Goal: Task Accomplishment & Management: Manage account settings

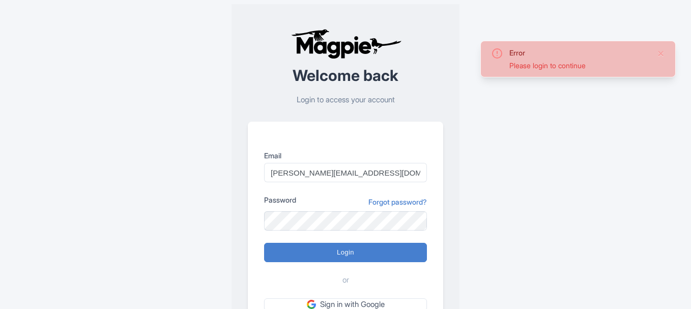
type input "[PERSON_NAME][EMAIL_ADDRESS][DOMAIN_NAME]"
click at [284, 205] on label "Password" at bounding box center [280, 199] width 32 height 11
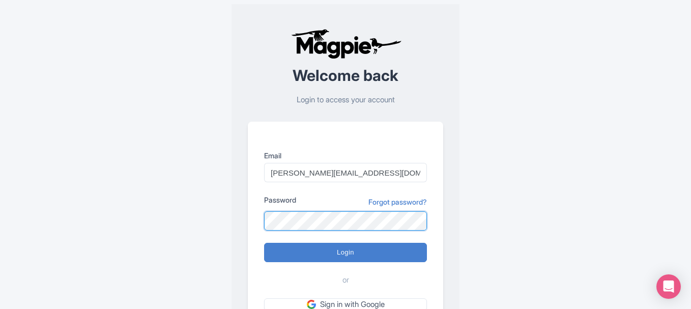
click at [264, 243] on input "Login" at bounding box center [345, 252] width 163 height 19
type input "Logging in..."
click at [264, 243] on input "Login" at bounding box center [345, 252] width 163 height 19
type input "Logging in..."
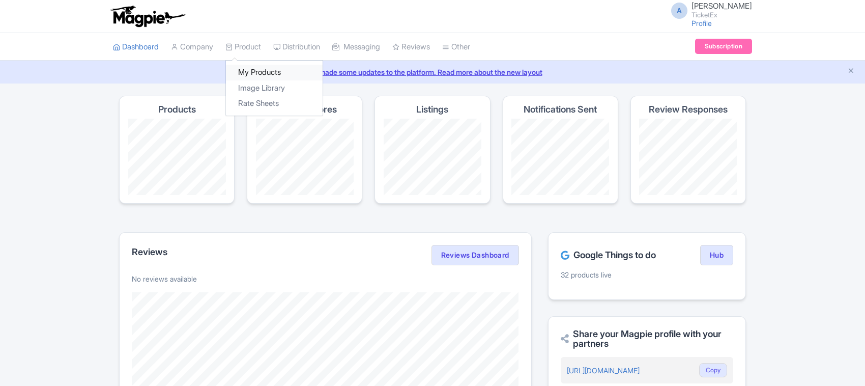
click at [250, 70] on link "My Products" at bounding box center [274, 73] width 97 height 16
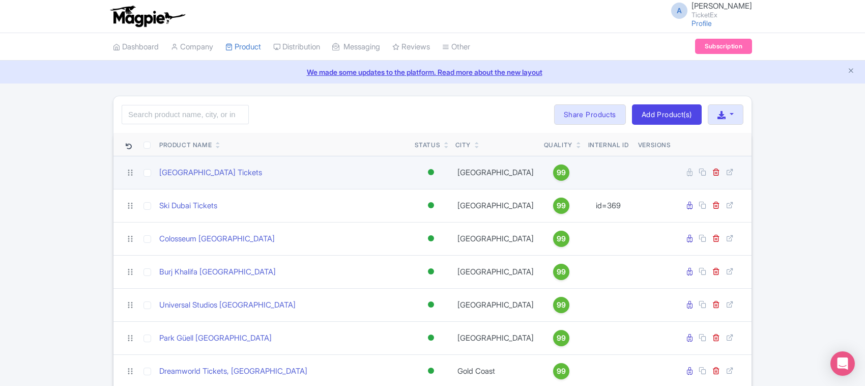
drag, startPoint x: 288, startPoint y: 171, endPoint x: 154, endPoint y: 177, distance: 134.4
click at [154, 177] on tr "Adventure Cove Waterpark Tickets Active Inactive Building Archived Singapore 99" at bounding box center [432, 172] width 638 height 33
copy tr "[GEOGRAPHIC_DATA] Tickets"
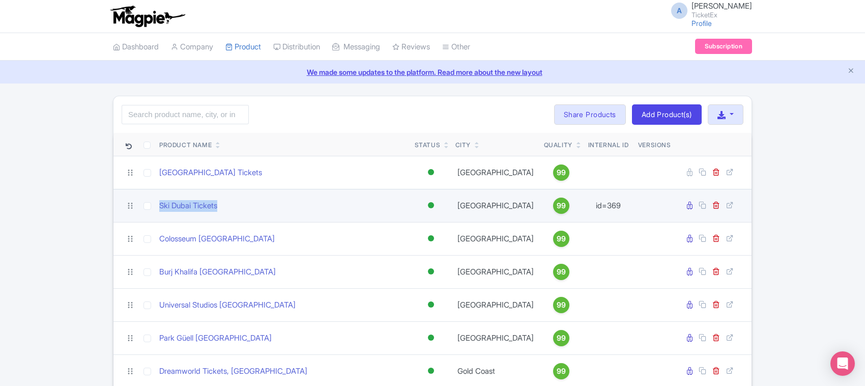
drag, startPoint x: 230, startPoint y: 205, endPoint x: 156, endPoint y: 211, distance: 74.5
click at [156, 211] on td "Ski Dubai Tickets" at bounding box center [282, 205] width 255 height 33
copy link "Ski Dubai Tickets"
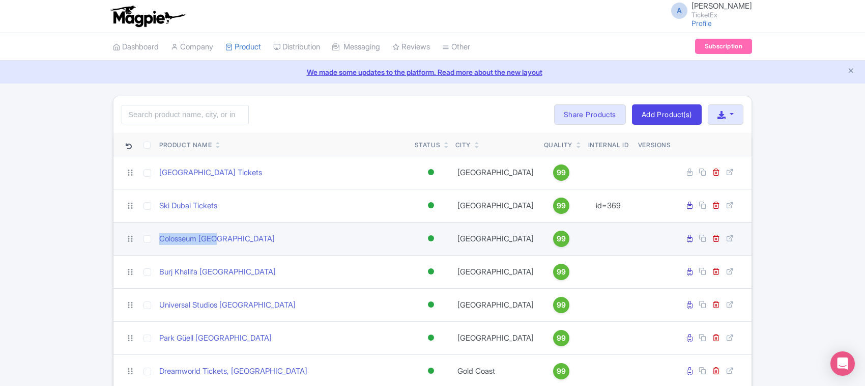
drag, startPoint x: 233, startPoint y: 241, endPoint x: 158, endPoint y: 243, distance: 75.3
click at [158, 243] on td "Colosseum [GEOGRAPHIC_DATA]" at bounding box center [282, 238] width 255 height 33
copy link "Colosseum [GEOGRAPHIC_DATA]"
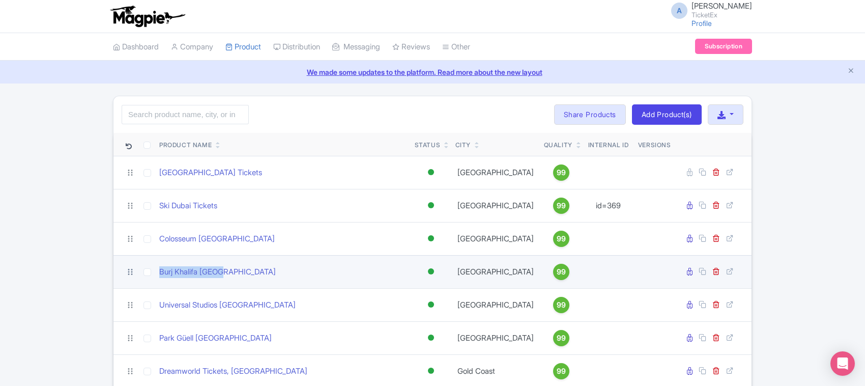
drag, startPoint x: 233, startPoint y: 270, endPoint x: 130, endPoint y: 272, distance: 103.3
click at [130, 272] on tr "Burj Khalifa Dubai Active Inactive Building Archived Dubai 99" at bounding box center [432, 271] width 638 height 33
copy tr "Burj Khalifa [GEOGRAPHIC_DATA]"
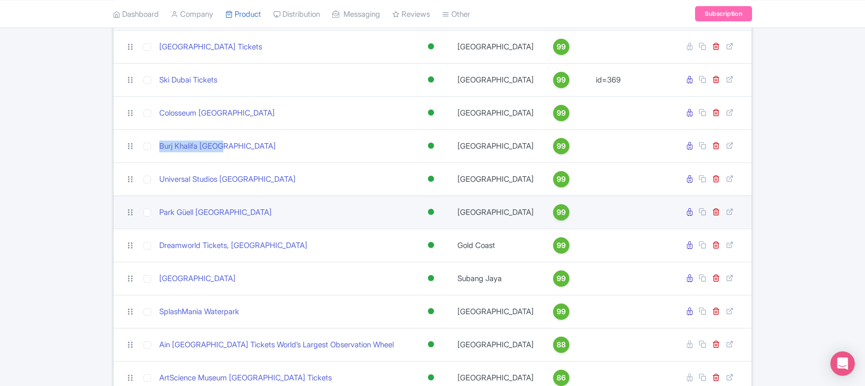
scroll to position [127, 0]
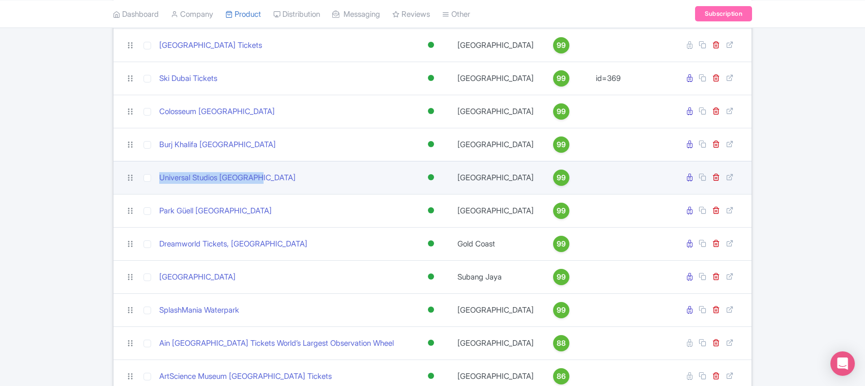
drag, startPoint x: 275, startPoint y: 176, endPoint x: 153, endPoint y: 176, distance: 121.6
click at [153, 176] on tr "Universal Studios Hollywood Active Inactive Building Archived Los Angeles 99" at bounding box center [432, 177] width 638 height 33
copy tr "Universal Studios [GEOGRAPHIC_DATA]"
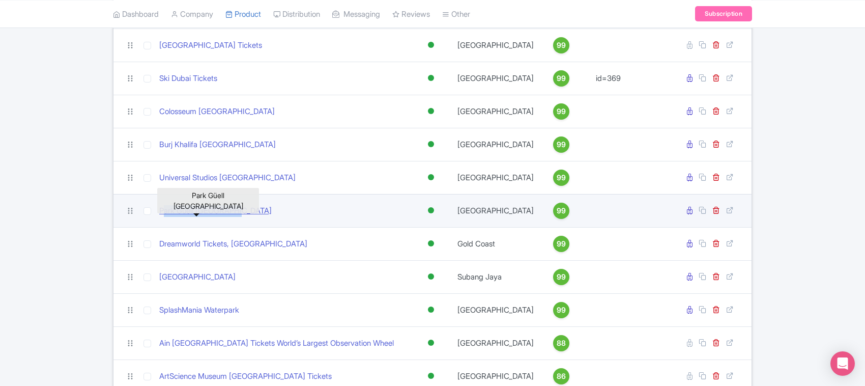
drag, startPoint x: 238, startPoint y: 213, endPoint x: 159, endPoint y: 215, distance: 78.4
click at [159, 215] on div "Park Güell [GEOGRAPHIC_DATA]" at bounding box center [282, 211] width 247 height 12
copy link "Park Güell [GEOGRAPHIC_DATA]"
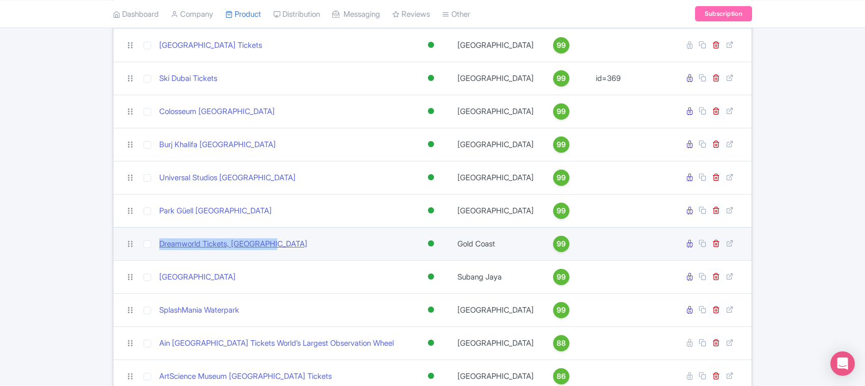
drag, startPoint x: 278, startPoint y: 247, endPoint x: 161, endPoint y: 250, distance: 117.1
click at [161, 250] on div "Dreamworld Tickets, [GEOGRAPHIC_DATA]" at bounding box center [282, 244] width 247 height 12
copy link "Dreamworld Tickets, [GEOGRAPHIC_DATA]"
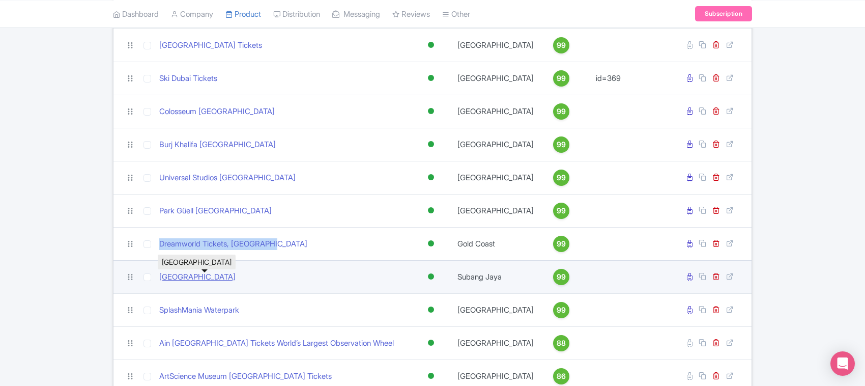
drag, startPoint x: 255, startPoint y: 280, endPoint x: 159, endPoint y: 282, distance: 96.7
click at [159, 282] on div "[GEOGRAPHIC_DATA]" at bounding box center [282, 277] width 247 height 12
copy link "[GEOGRAPHIC_DATA]"
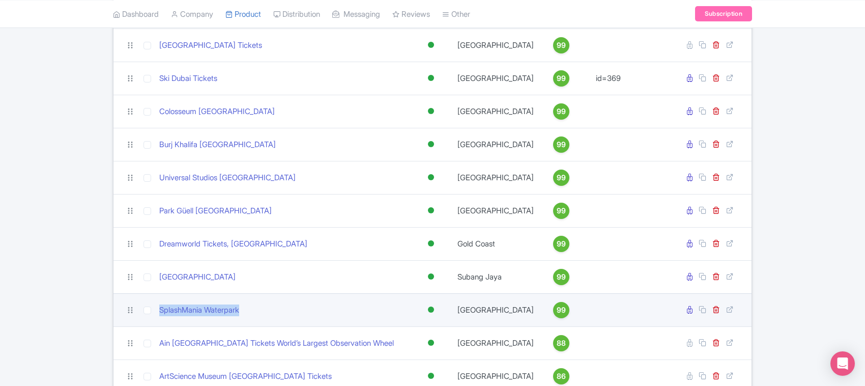
drag, startPoint x: 250, startPoint y: 314, endPoint x: 155, endPoint y: 311, distance: 94.7
click at [155, 311] on td "SplashMania Waterpark" at bounding box center [282, 309] width 255 height 33
copy link "SplashMania Waterpark"
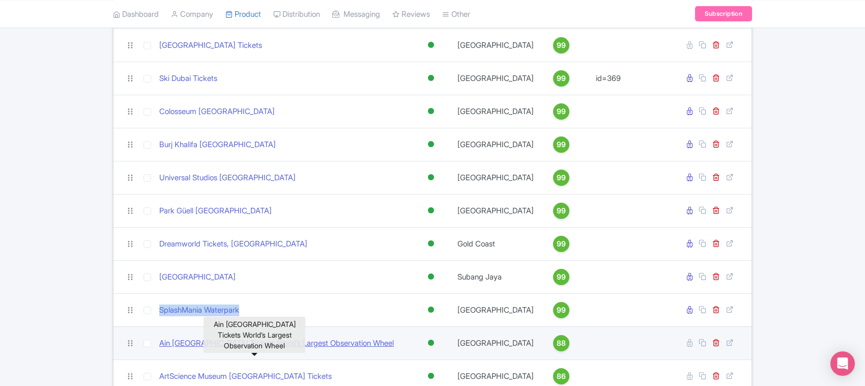
click at [294, 349] on link "Ain [GEOGRAPHIC_DATA] Tickets World’s Largest Observation Wheel" at bounding box center [276, 343] width 235 height 12
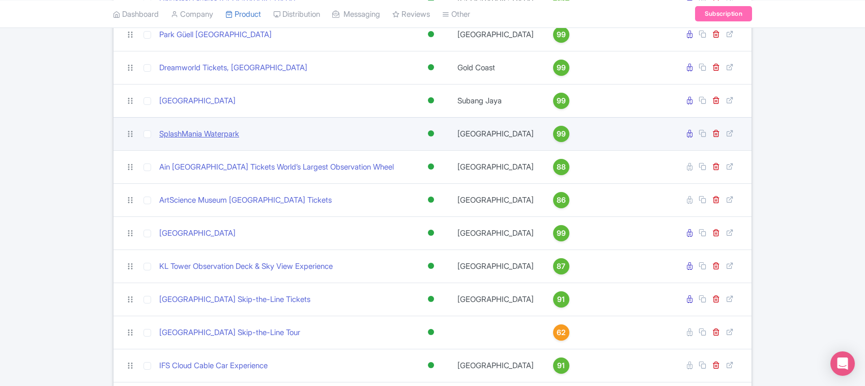
scroll to position [318, 0]
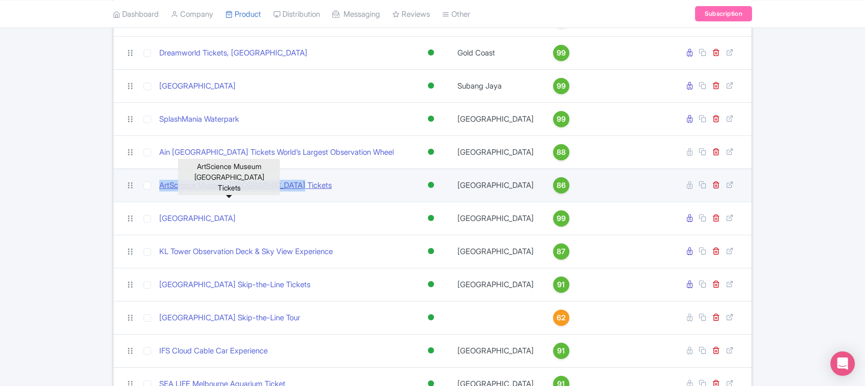
drag, startPoint x: 304, startPoint y: 192, endPoint x: 160, endPoint y: 197, distance: 143.6
click at [160, 191] on div "ArtScience Museum [GEOGRAPHIC_DATA] Tickets" at bounding box center [282, 186] width 247 height 12
copy link "ArtScience Museum [GEOGRAPHIC_DATA] Tickets"
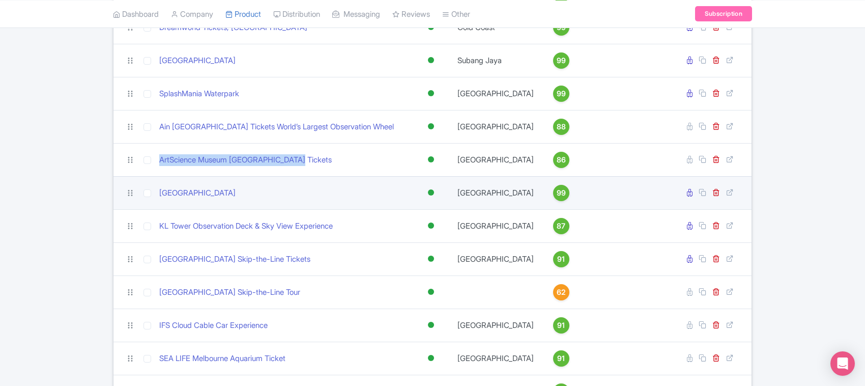
drag, startPoint x: 258, startPoint y: 201, endPoint x: 158, endPoint y: 201, distance: 100.2
click at [158, 201] on td "[GEOGRAPHIC_DATA]" at bounding box center [282, 192] width 255 height 33
copy link "[GEOGRAPHIC_DATA]"
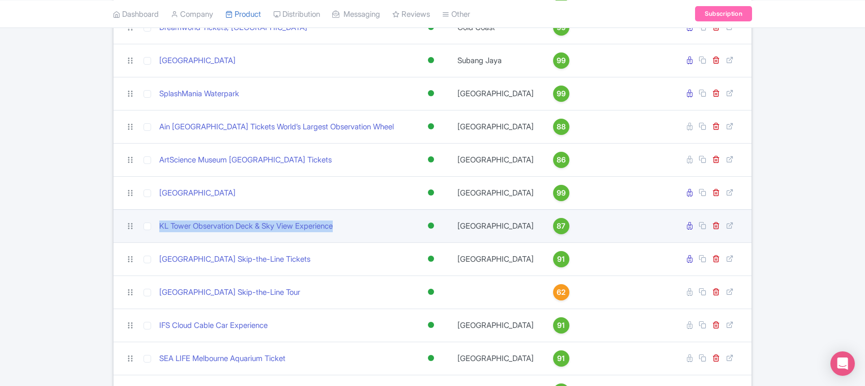
drag, startPoint x: 351, startPoint y: 240, endPoint x: 158, endPoint y: 235, distance: 193.4
click at [158, 235] on td "KL Tower Observation Deck & Sky View Experience" at bounding box center [282, 225] width 255 height 33
copy link "KL Tower Observation Deck & Sky View Experience"
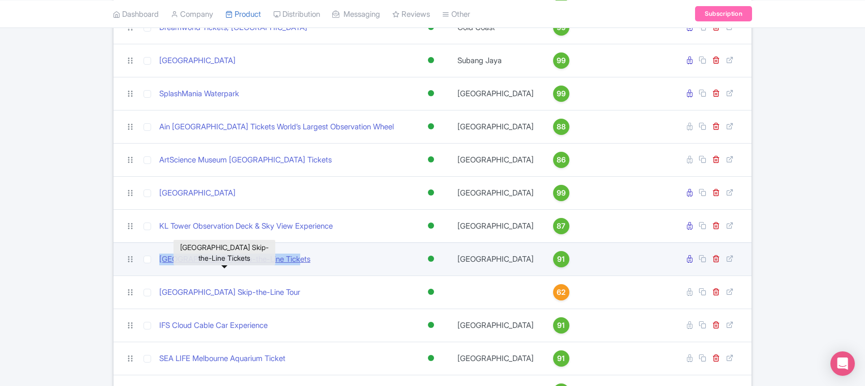
drag, startPoint x: 296, startPoint y: 275, endPoint x: 159, endPoint y: 271, distance: 136.4
click at [159, 265] on div "[GEOGRAPHIC_DATA] Skip-the-Line Tickets" at bounding box center [282, 259] width 247 height 12
copy link "[GEOGRAPHIC_DATA] Skip-the-Line Tickets"
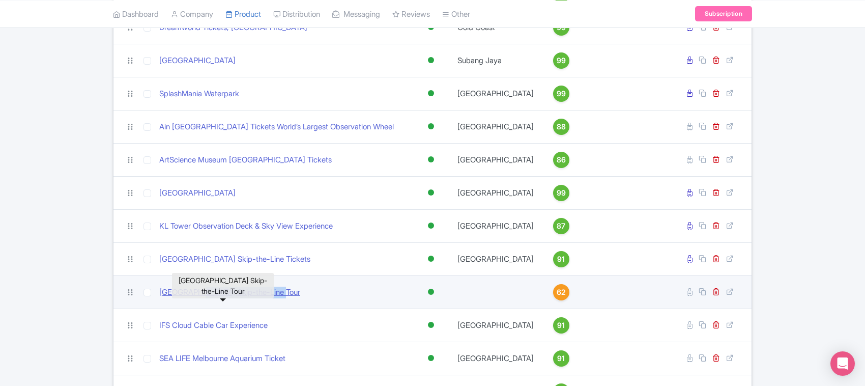
drag, startPoint x: 292, startPoint y: 309, endPoint x: 202, endPoint y: 308, distance: 89.0
click at [202, 298] on div "[GEOGRAPHIC_DATA] Skip-the-Line Tour" at bounding box center [282, 292] width 247 height 12
click at [720, 297] on link at bounding box center [717, 292] width 10 height 10
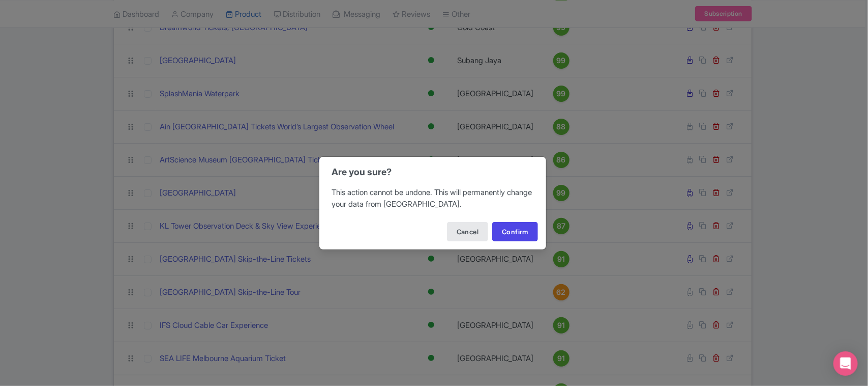
click at [32, 229] on div "Are you sure? This action cannot be undone. This will permanently change your d…" at bounding box center [434, 193] width 868 height 386
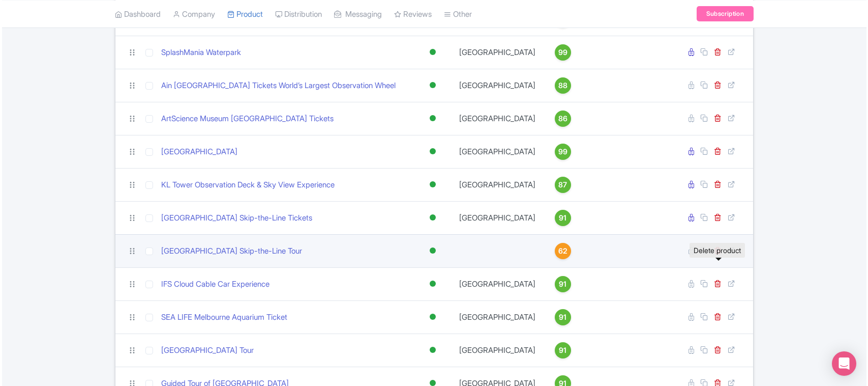
scroll to position [407, 0]
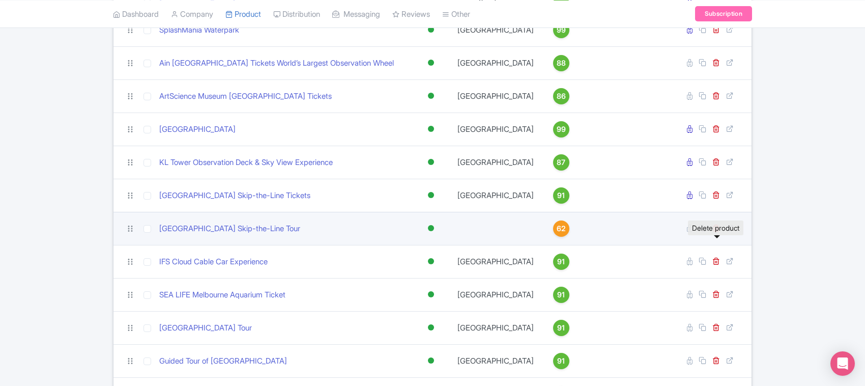
click at [715, 231] on icon at bounding box center [716, 228] width 8 height 8
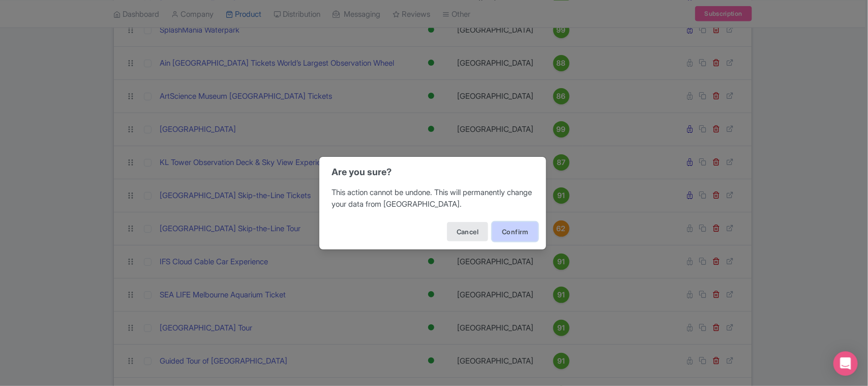
click at [520, 233] on button "Confirm" at bounding box center [515, 231] width 46 height 19
click at [505, 230] on button "Confirm" at bounding box center [515, 231] width 46 height 19
click at [79, 238] on div "Are you sure? This action cannot be undone. This will permanently change your d…" at bounding box center [434, 193] width 868 height 386
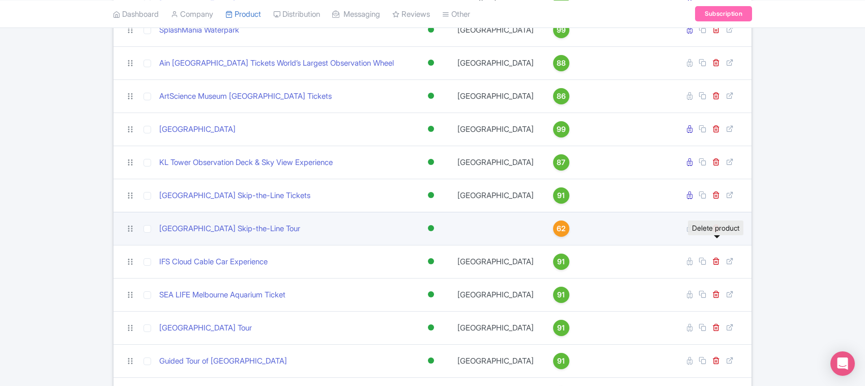
click at [717, 231] on icon at bounding box center [716, 228] width 8 height 8
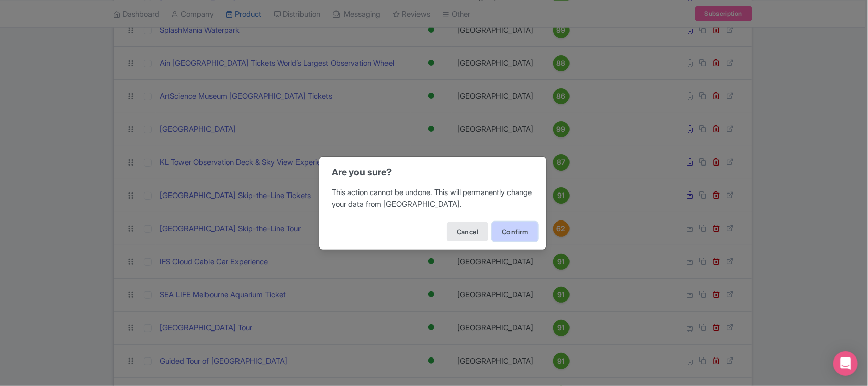
click at [505, 233] on button "Confirm" at bounding box center [515, 231] width 46 height 19
drag, startPoint x: 6, startPoint y: 266, endPoint x: 27, endPoint y: 270, distance: 21.7
click at [12, 270] on div "Are you sure? This action cannot be undone. This will permanently change your d…" at bounding box center [434, 193] width 868 height 386
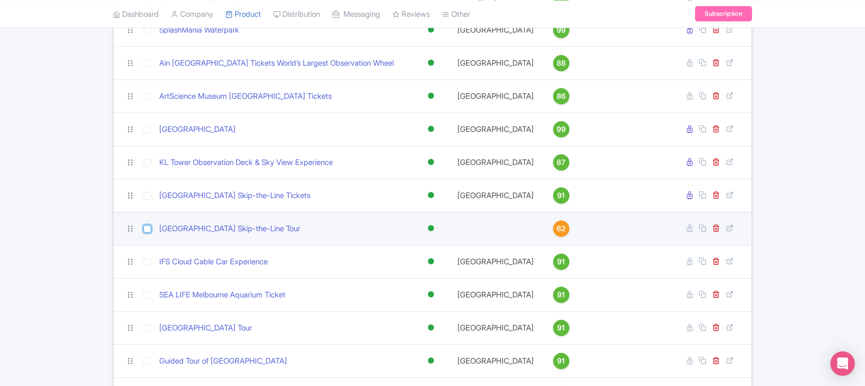
click at [146, 232] on input "checkbox" at bounding box center [147, 229] width 8 height 8
checkbox input "true"
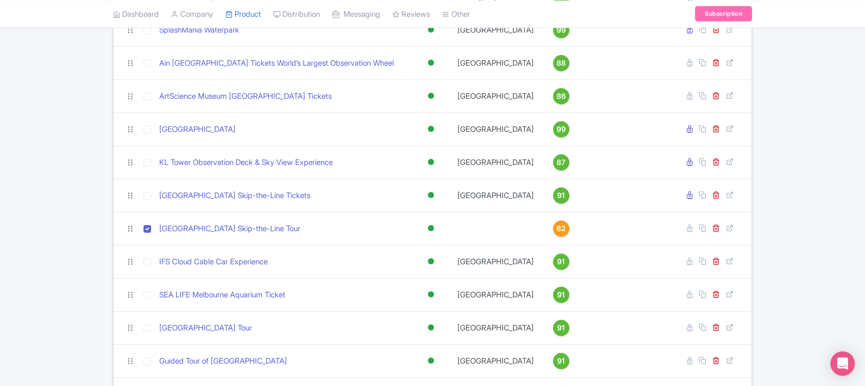
drag, startPoint x: 146, startPoint y: 245, endPoint x: 87, endPoint y: 235, distance: 59.8
click at [39, 238] on div "Search Bulk Actions [GEOGRAPHIC_DATA] Add to Collection Share Products Add to C…" at bounding box center [432, 262] width 865 height 1146
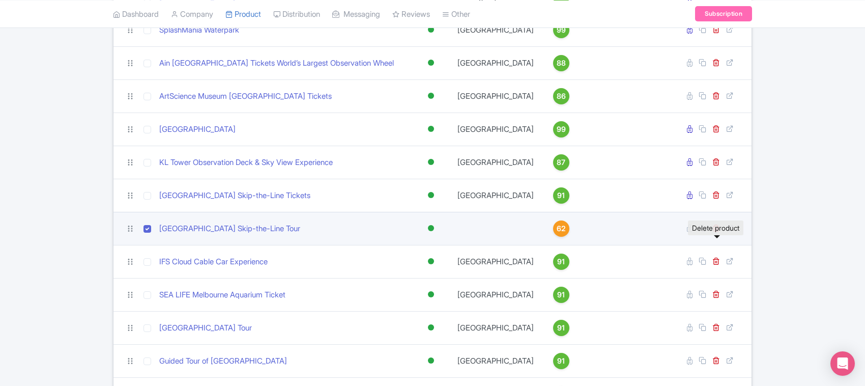
click at [717, 233] on link at bounding box center [717, 228] width 10 height 10
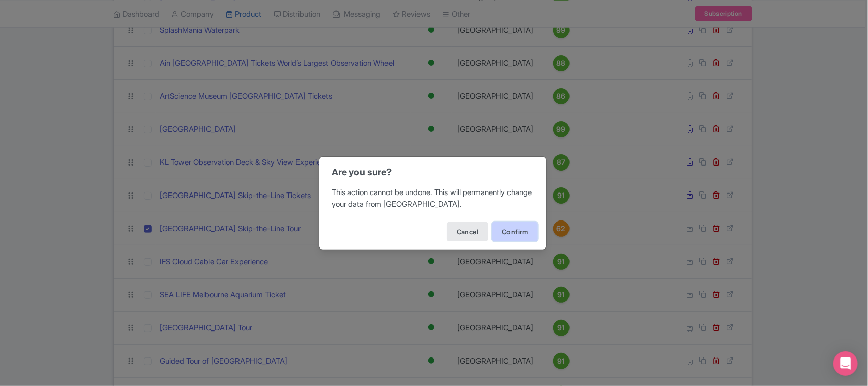
click at [496, 230] on button "Confirm" at bounding box center [515, 231] width 46 height 19
click at [62, 263] on div "Are you sure? This action cannot be undone. This will permanently change your d…" at bounding box center [434, 193] width 868 height 386
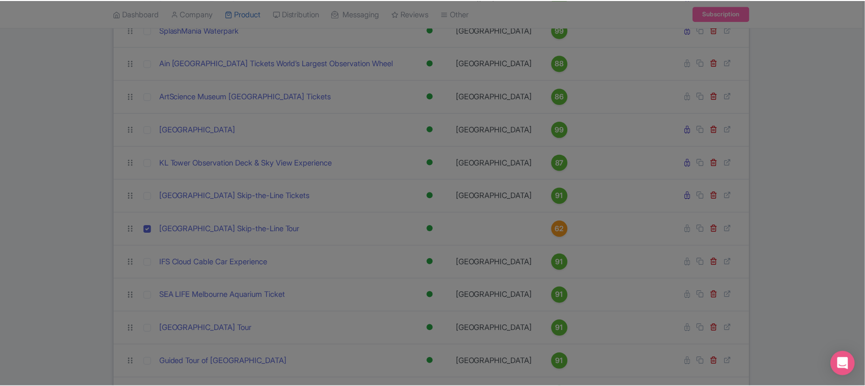
scroll to position [0, 0]
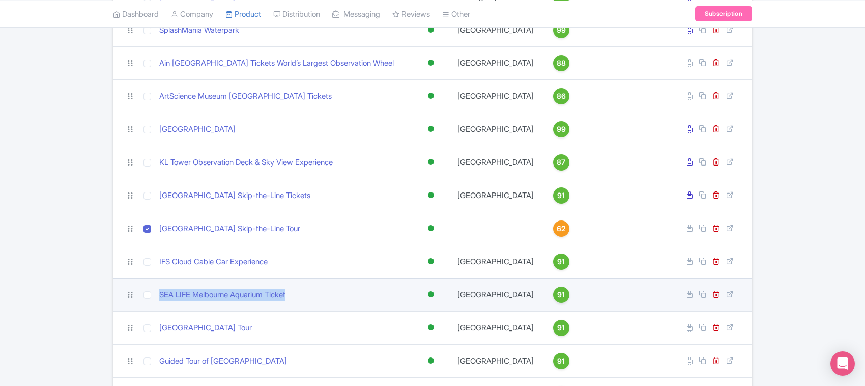
drag, startPoint x: 304, startPoint y: 313, endPoint x: 151, endPoint y: 319, distance: 152.7
click at [151, 311] on tr "SEA LIFE Melbourne Aquarium Ticket Active Inactive Building Archived [GEOGRAPHI…" at bounding box center [432, 294] width 638 height 33
copy tr "SEA LIFE Melbourne Aquarium Ticket"
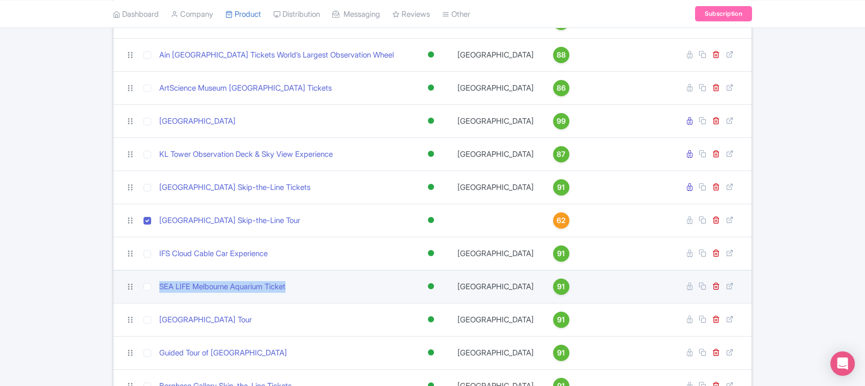
scroll to position [471, 0]
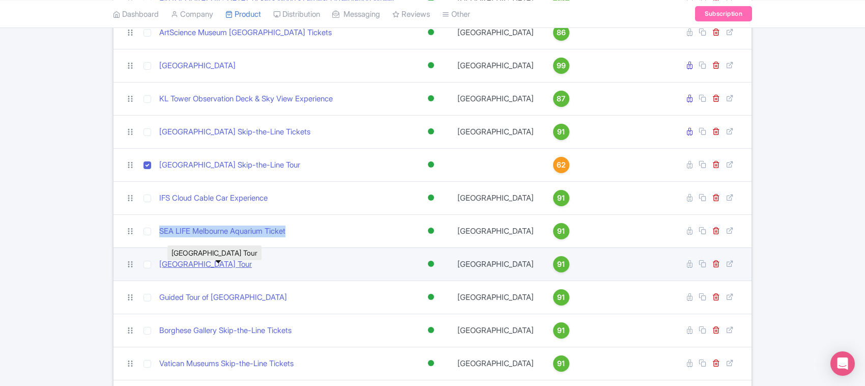
drag, startPoint x: 287, startPoint y: 281, endPoint x: 161, endPoint y: 279, distance: 126.2
click at [161, 270] on div "[GEOGRAPHIC_DATA] Tour" at bounding box center [282, 264] width 247 height 12
copy link "[GEOGRAPHIC_DATA] Tour"
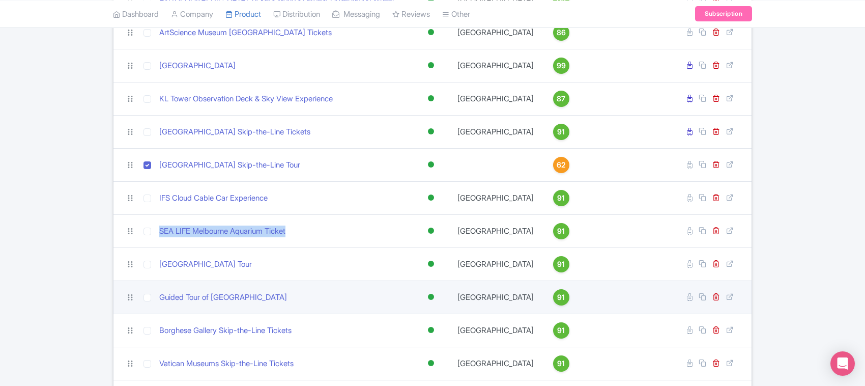
drag, startPoint x: 303, startPoint y: 312, endPoint x: 158, endPoint y: 316, distance: 145.0
click at [158, 313] on td "Guided Tour of [GEOGRAPHIC_DATA]" at bounding box center [282, 296] width 255 height 33
copy link "Guided Tour of [GEOGRAPHIC_DATA]"
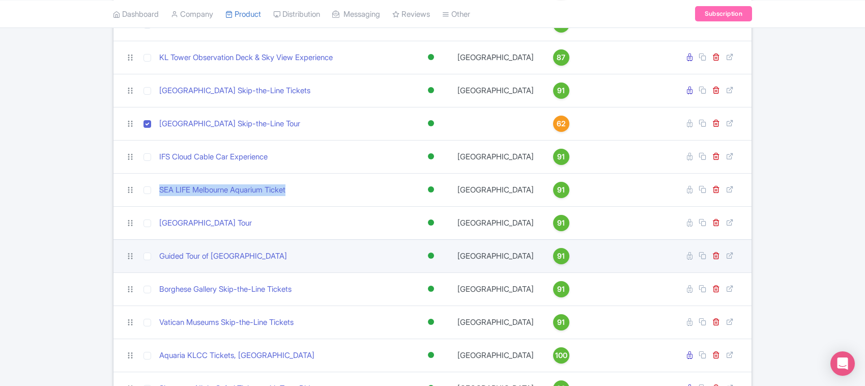
scroll to position [534, 0]
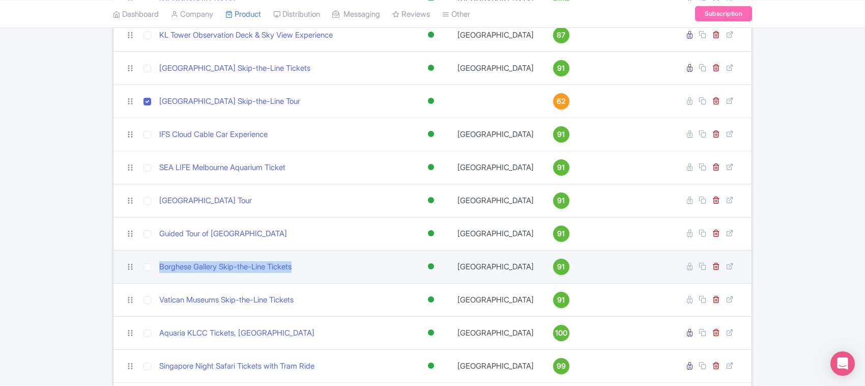
drag, startPoint x: 301, startPoint y: 285, endPoint x: 154, endPoint y: 288, distance: 146.6
click at [154, 283] on tr "Borghese Gallery Skip-the-Line Tickets Active Inactive Building Archived [GEOGR…" at bounding box center [432, 266] width 638 height 33
copy tr "Borghese Gallery Skip-the-Line Tickets"
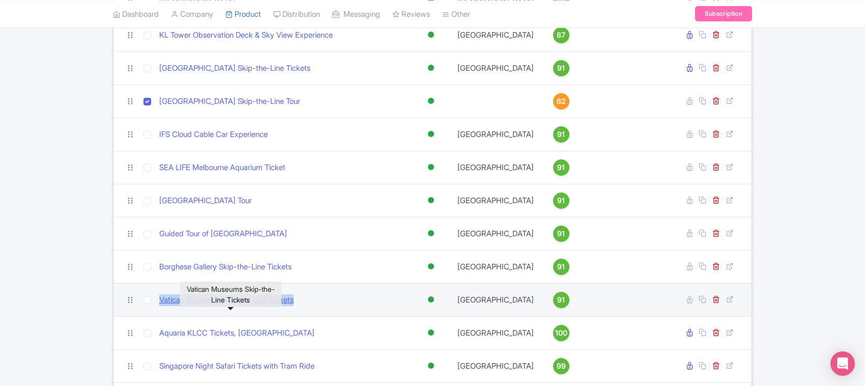
drag, startPoint x: 308, startPoint y: 314, endPoint x: 161, endPoint y: 319, distance: 147.1
click at [161, 306] on div "Vatican Museums Skip-the-Line Tickets" at bounding box center [282, 300] width 247 height 12
copy link "Vatican Museums Skip-the-Line Tickets"
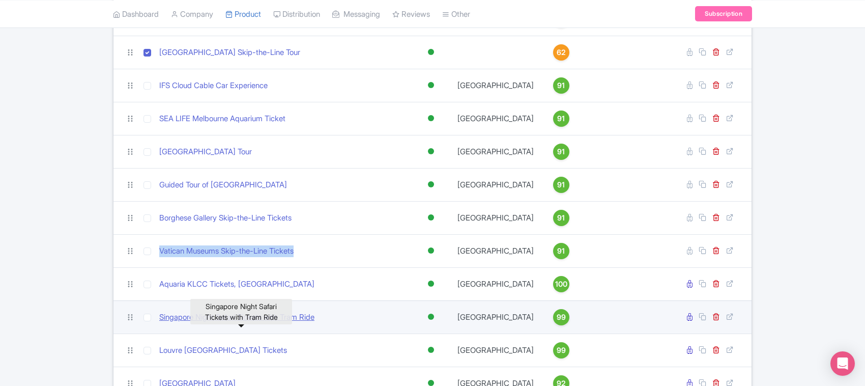
scroll to position [598, 0]
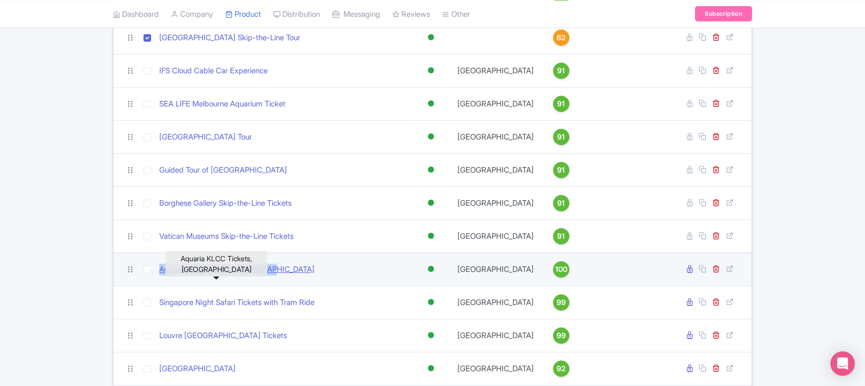
drag, startPoint x: 278, startPoint y: 287, endPoint x: 159, endPoint y: 290, distance: 119.6
click at [159, 275] on div "Aquaria KLCC Tickets, [GEOGRAPHIC_DATA]" at bounding box center [282, 270] width 247 height 12
copy link "Aquaria KLCC Tickets, [GEOGRAPHIC_DATA]"
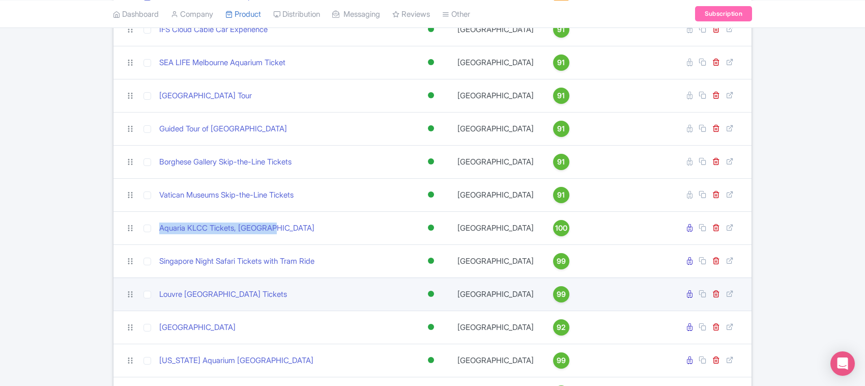
scroll to position [661, 0]
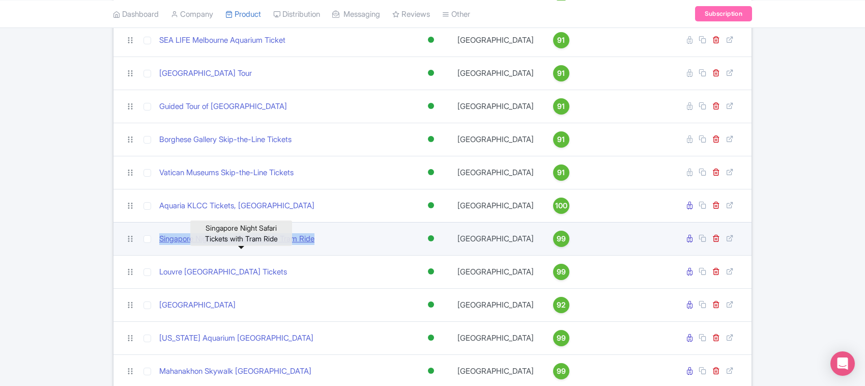
drag, startPoint x: 327, startPoint y: 255, endPoint x: 159, endPoint y: 259, distance: 167.9
click at [159, 245] on div "Singapore Night Safari Tickets with Tram Ride" at bounding box center [282, 239] width 247 height 12
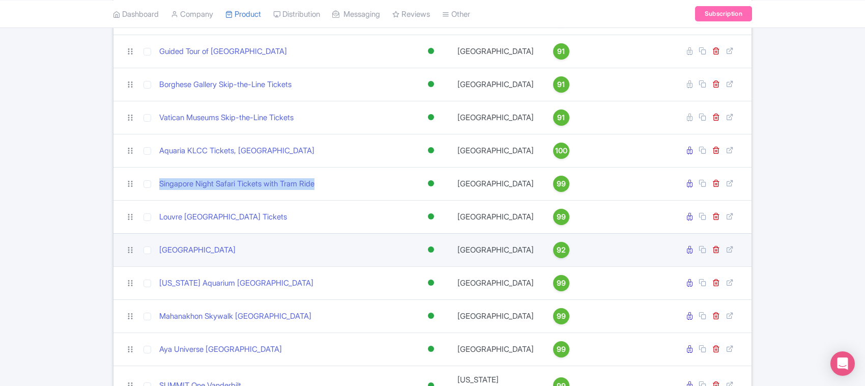
scroll to position [725, 0]
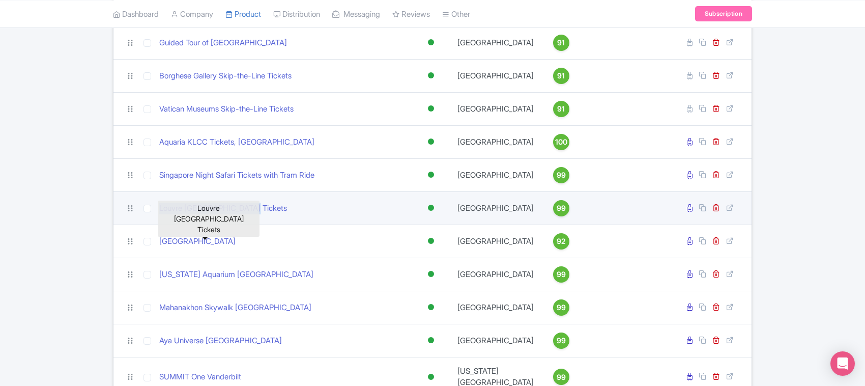
drag, startPoint x: 255, startPoint y: 228, endPoint x: 158, endPoint y: 227, distance: 96.7
click at [158, 224] on td "Louvre [GEOGRAPHIC_DATA] Tickets" at bounding box center [282, 207] width 255 height 33
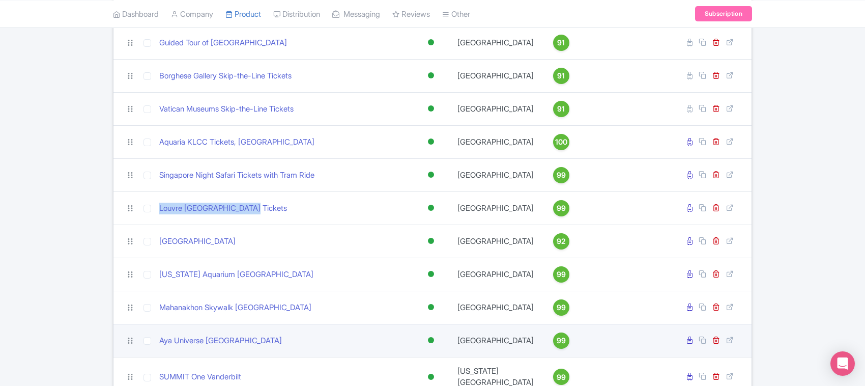
scroll to position [789, 0]
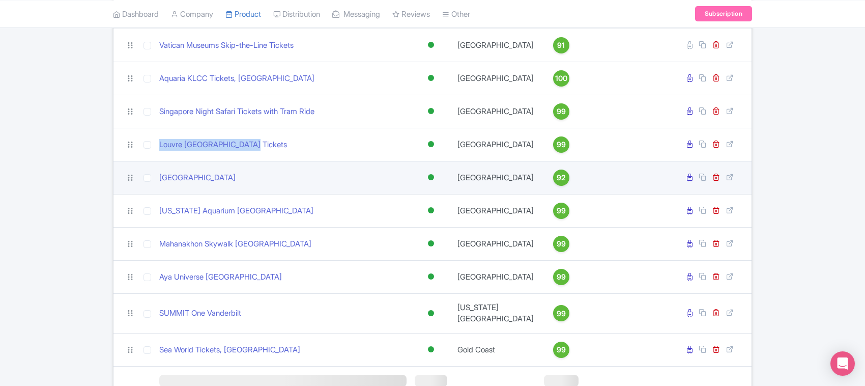
drag, startPoint x: 260, startPoint y: 197, endPoint x: 156, endPoint y: 196, distance: 103.8
click at [156, 194] on td "[GEOGRAPHIC_DATA]" at bounding box center [282, 177] width 255 height 33
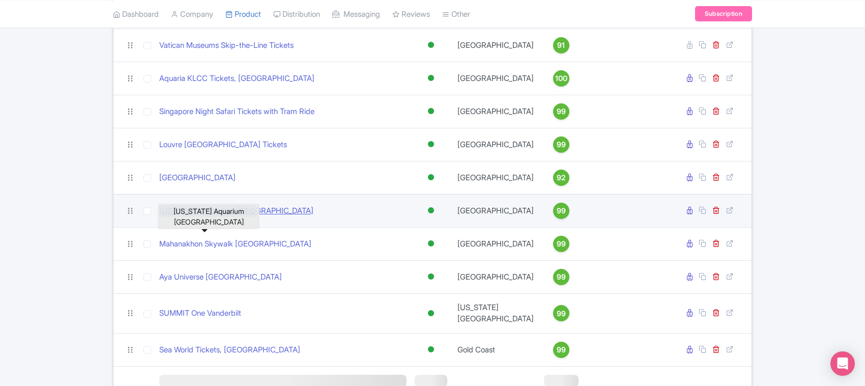
drag, startPoint x: 254, startPoint y: 226, endPoint x: 159, endPoint y: 232, distance: 95.3
click at [159, 217] on div "[US_STATE] Aquarium [GEOGRAPHIC_DATA]" at bounding box center [282, 211] width 247 height 12
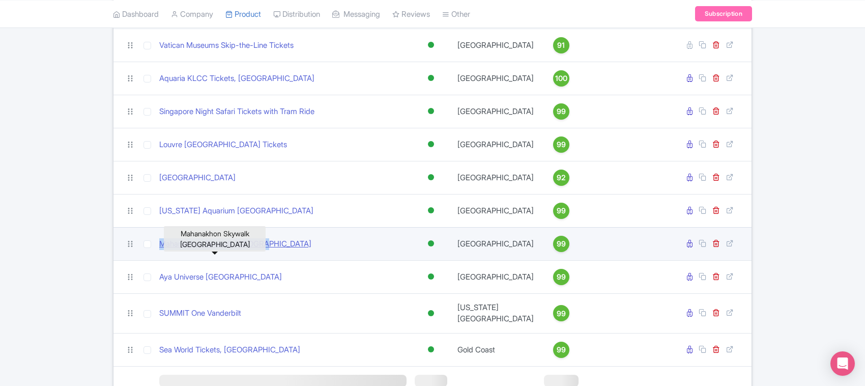
drag, startPoint x: 276, startPoint y: 260, endPoint x: 159, endPoint y: 263, distance: 117.5
click at [159, 250] on div "Mahanakhon Skywalk [GEOGRAPHIC_DATA]" at bounding box center [282, 244] width 247 height 12
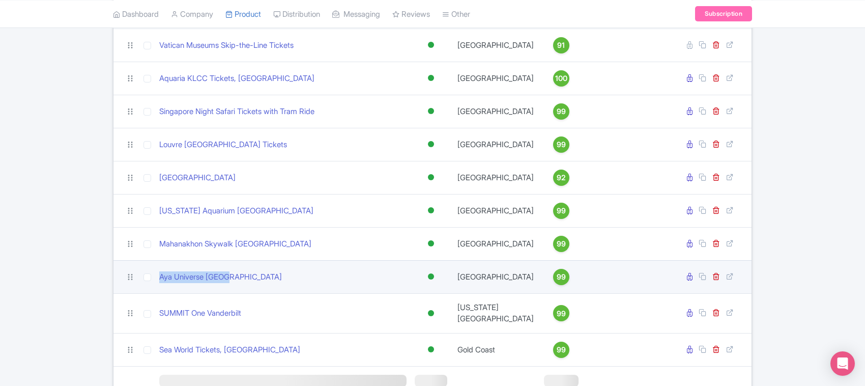
drag, startPoint x: 226, startPoint y: 294, endPoint x: 140, endPoint y: 296, distance: 86.5
click at [140, 293] on tr "Aya Universe [GEOGRAPHIC_DATA] Active Inactive Building Archived [GEOGRAPHIC_DA…" at bounding box center [432, 276] width 638 height 33
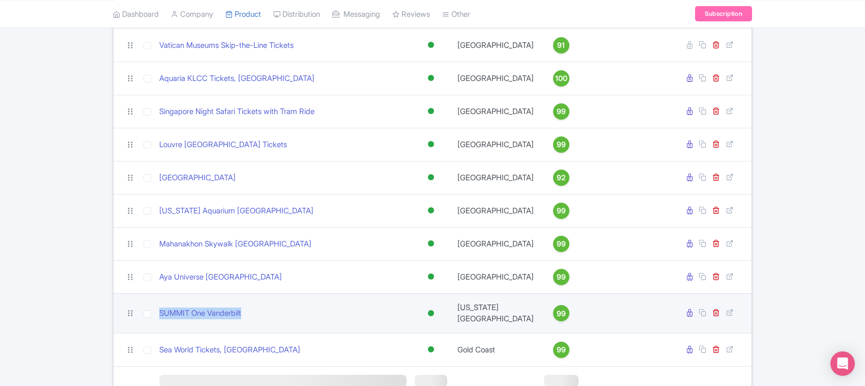
drag, startPoint x: 247, startPoint y: 327, endPoint x: 158, endPoint y: 327, distance: 89.0
click at [158, 327] on td "SUMMIT One Vanderbilt" at bounding box center [282, 313] width 255 height 40
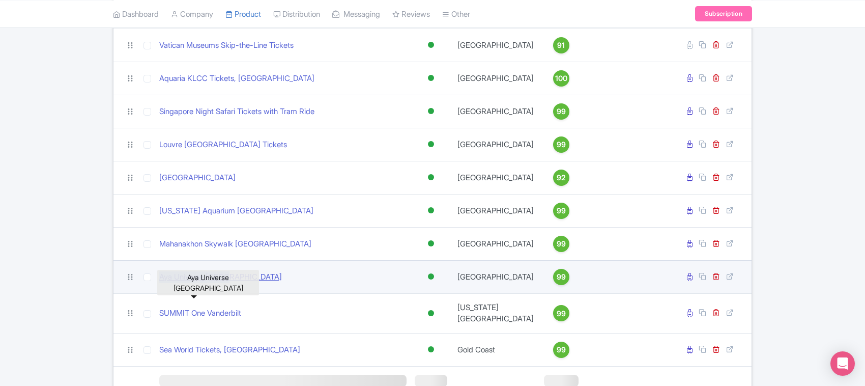
drag, startPoint x: 233, startPoint y: 296, endPoint x: 161, endPoint y: 297, distance: 72.2
click at [161, 283] on div "Aya Universe [GEOGRAPHIC_DATA]" at bounding box center [282, 277] width 247 height 12
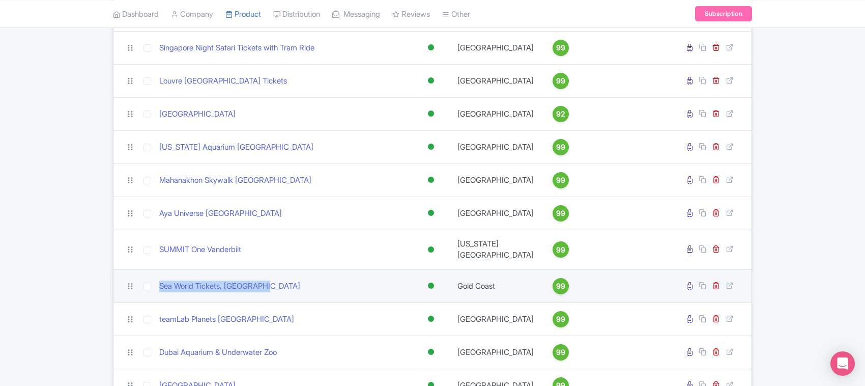
drag, startPoint x: 269, startPoint y: 296, endPoint x: 158, endPoint y: 298, distance: 110.9
click at [158, 298] on td "Sea World Tickets, [GEOGRAPHIC_DATA]" at bounding box center [282, 285] width 255 height 33
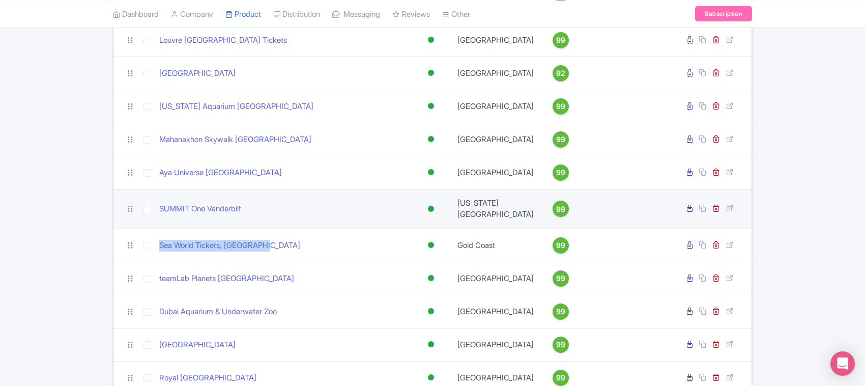
scroll to position [916, 0]
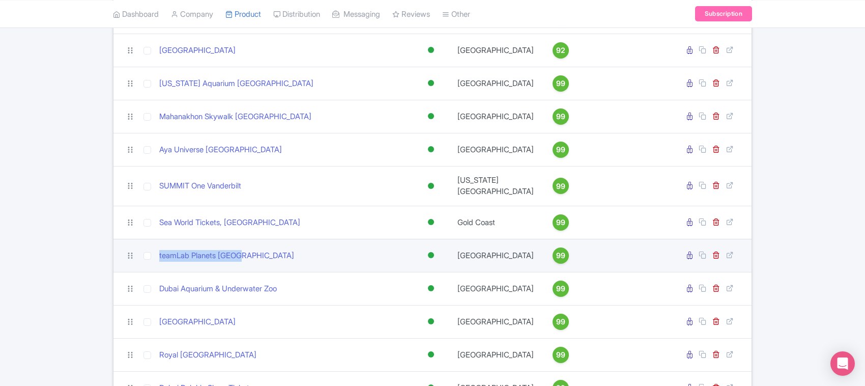
drag, startPoint x: 253, startPoint y: 268, endPoint x: 150, endPoint y: 276, distance: 103.0
click at [150, 272] on tr "teamLab Planets [GEOGRAPHIC_DATA] Active Inactive Building Archived [GEOGRAPHIC…" at bounding box center [432, 255] width 638 height 33
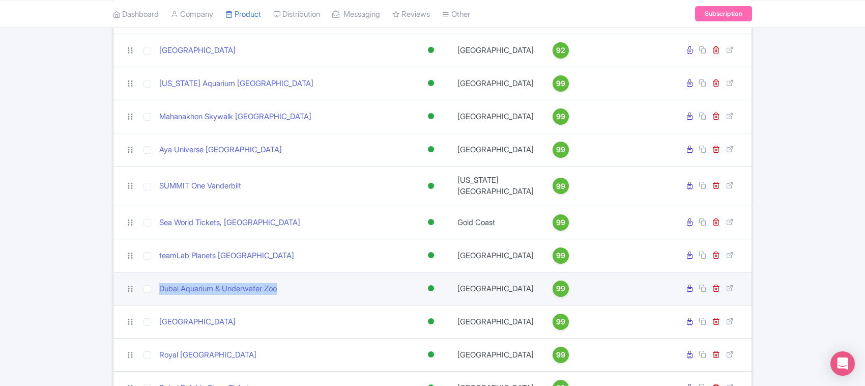
drag, startPoint x: 290, startPoint y: 303, endPoint x: 148, endPoint y: 303, distance: 141.9
click at [148, 303] on tr "Dubai Aquarium & Underwater Zoo Active Inactive Building Archived [GEOGRAPHIC_D…" at bounding box center [432, 288] width 638 height 33
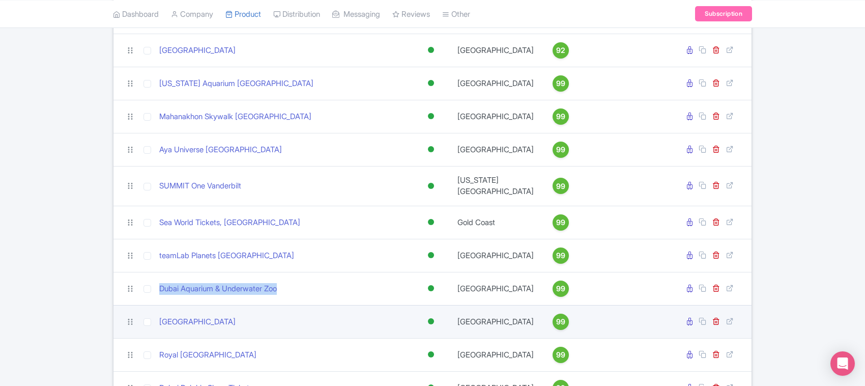
drag, startPoint x: 242, startPoint y: 333, endPoint x: 158, endPoint y: 336, distance: 84.0
click at [158, 336] on td "[GEOGRAPHIC_DATA]" at bounding box center [282, 321] width 255 height 33
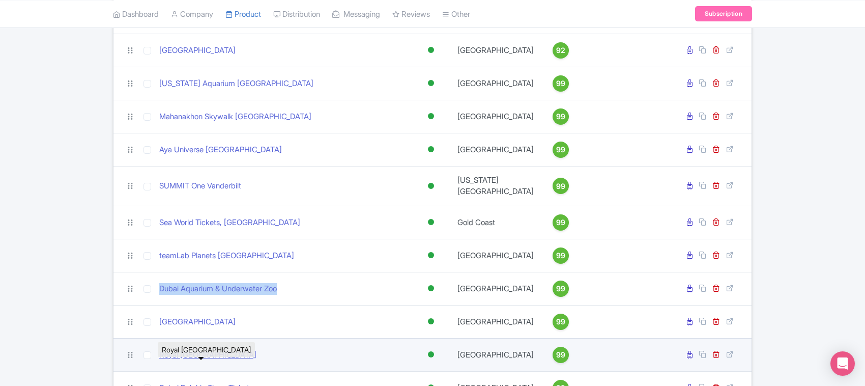
drag, startPoint x: 248, startPoint y: 368, endPoint x: 159, endPoint y: 371, distance: 89.6
click at [159, 361] on div "Royal [GEOGRAPHIC_DATA]" at bounding box center [282, 355] width 247 height 12
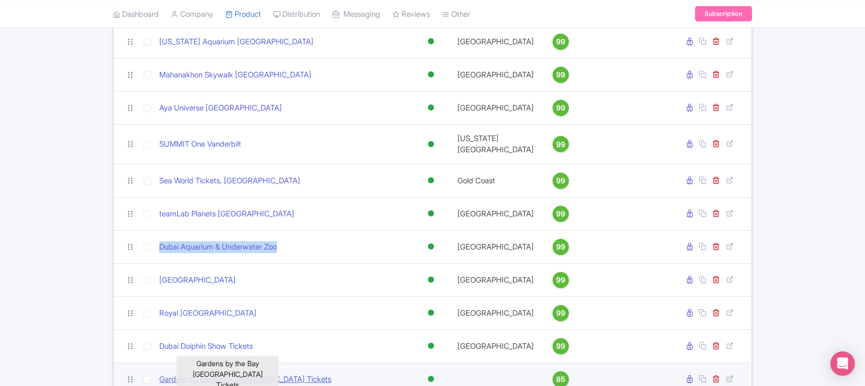
scroll to position [1043, 0]
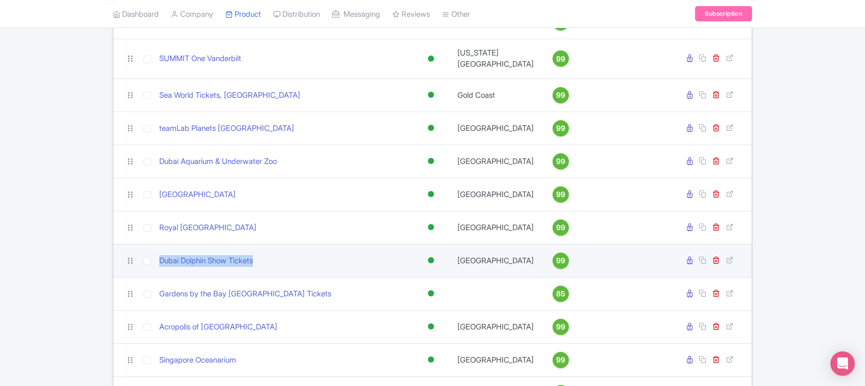
drag, startPoint x: 262, startPoint y: 273, endPoint x: 156, endPoint y: 270, distance: 105.8
click at [156, 270] on td "Dubai Dolphin Show Tickets" at bounding box center [282, 260] width 255 height 33
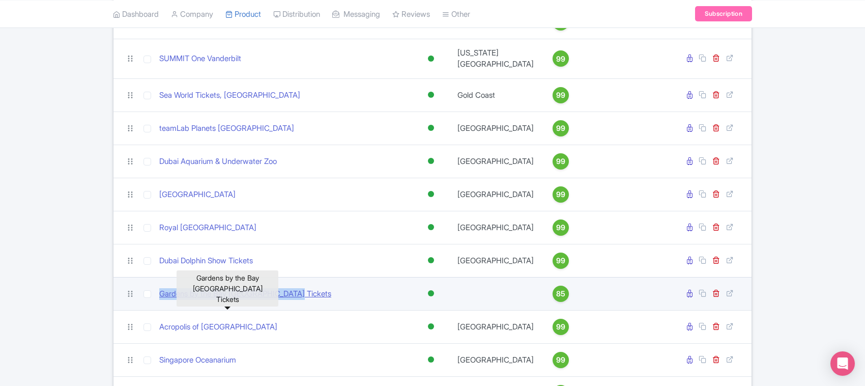
drag, startPoint x: 302, startPoint y: 307, endPoint x: 162, endPoint y: 309, distance: 139.9
click at [162, 300] on div "Gardens by the Bay [GEOGRAPHIC_DATA] Tickets" at bounding box center [282, 294] width 247 height 12
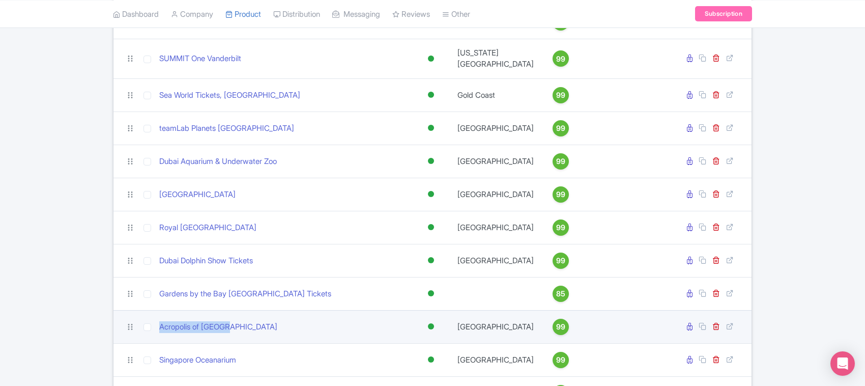
drag, startPoint x: 235, startPoint y: 339, endPoint x: 148, endPoint y: 342, distance: 86.5
click at [148, 342] on tr "Acropolis of [GEOGRAPHIC_DATA] Active Inactive Building Archived [GEOGRAPHIC_DA…" at bounding box center [432, 326] width 638 height 33
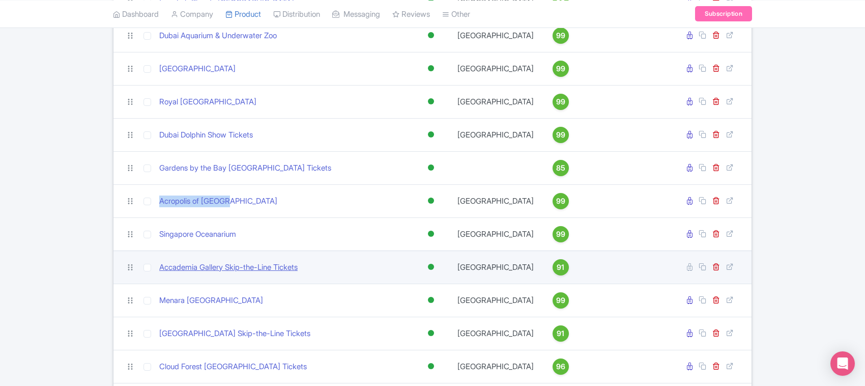
scroll to position [1170, 0]
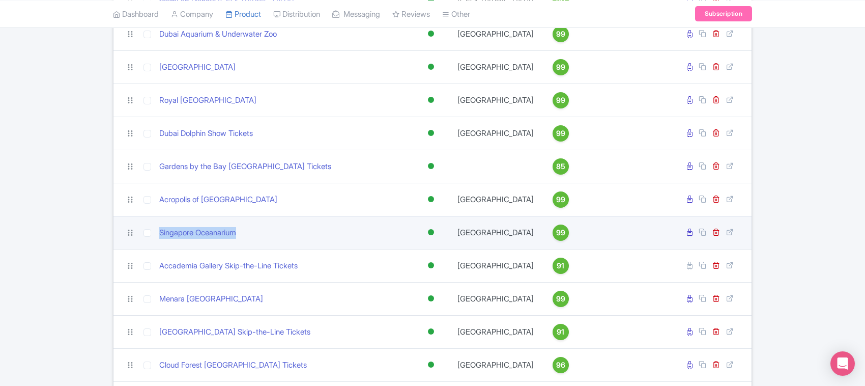
drag, startPoint x: 247, startPoint y: 247, endPoint x: 158, endPoint y: 251, distance: 88.6
click at [158, 249] on td "Singapore Oceanarium" at bounding box center [282, 232] width 255 height 33
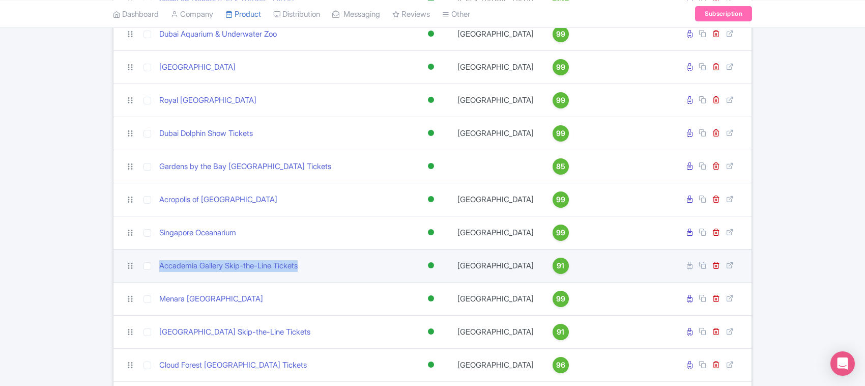
drag, startPoint x: 308, startPoint y: 283, endPoint x: 156, endPoint y: 284, distance: 151.6
click at [156, 282] on td "Accademia Gallery Skip-the-Line Tickets" at bounding box center [282, 265] width 255 height 33
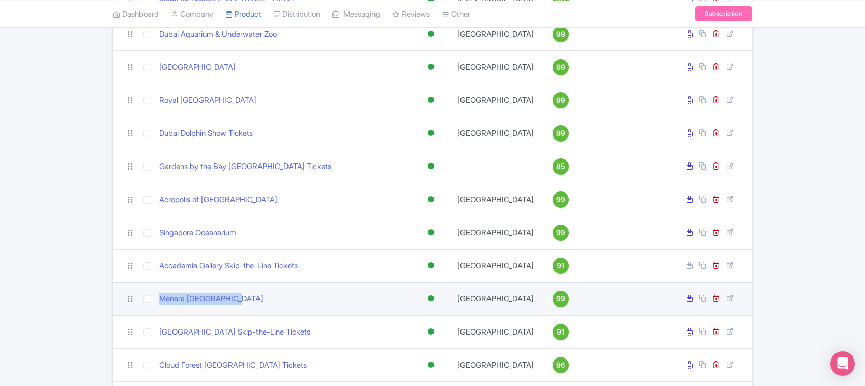
drag, startPoint x: 240, startPoint y: 319, endPoint x: 156, endPoint y: 323, distance: 84.0
click at [156, 315] on td "Menara [GEOGRAPHIC_DATA]" at bounding box center [282, 298] width 255 height 33
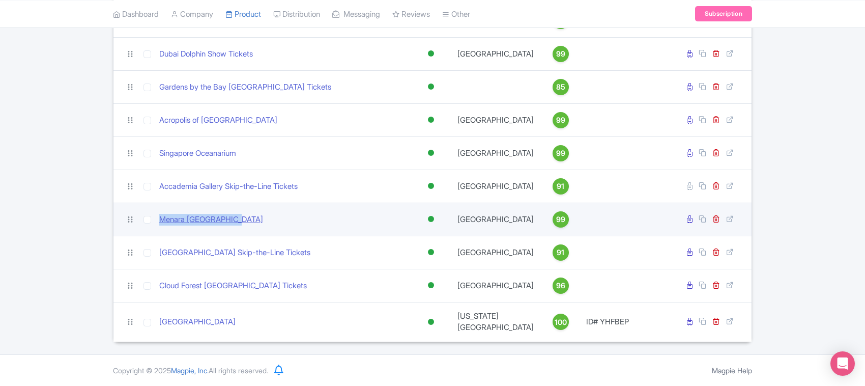
scroll to position [1262, 0]
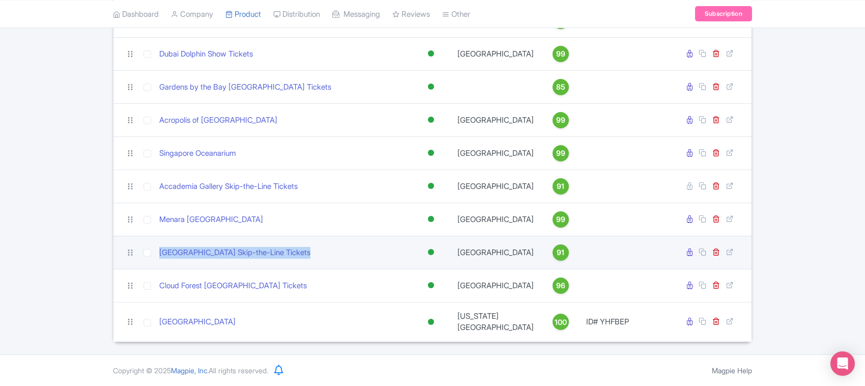
drag, startPoint x: 313, startPoint y: 261, endPoint x: 149, endPoint y: 262, distance: 164.3
click at [149, 262] on tr "[GEOGRAPHIC_DATA] Skip-the-Line Tickets Active Inactive Building Archived [GEOG…" at bounding box center [432, 252] width 638 height 33
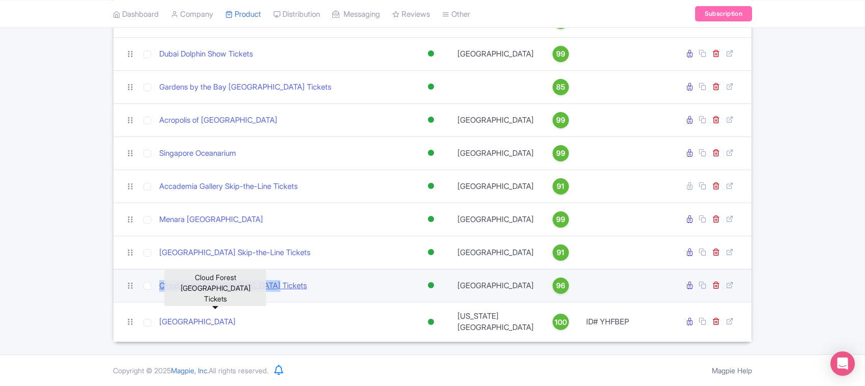
drag, startPoint x: 278, startPoint y: 294, endPoint x: 160, endPoint y: 295, distance: 117.5
click at [160, 292] on div "Cloud Forest [GEOGRAPHIC_DATA] Tickets" at bounding box center [282, 286] width 247 height 12
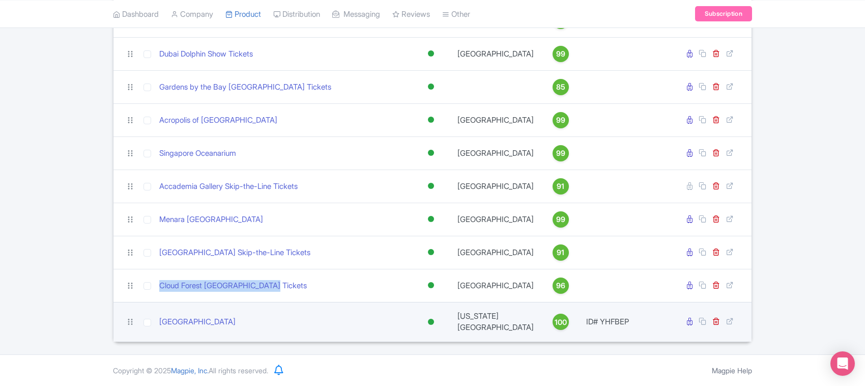
drag, startPoint x: 267, startPoint y: 326, endPoint x: 151, endPoint y: 329, distance: 116.0
click at [151, 329] on tr "[GEOGRAPHIC_DATA] Active Inactive Building Archived [US_STATE][GEOGRAPHIC_DATA]…" at bounding box center [432, 322] width 638 height 40
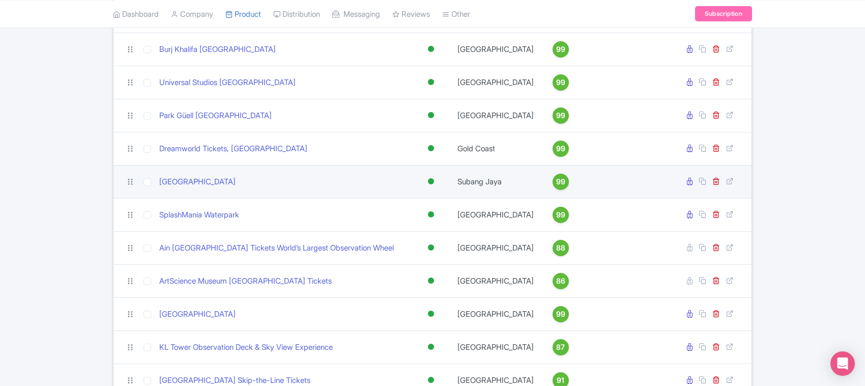
scroll to position [254, 0]
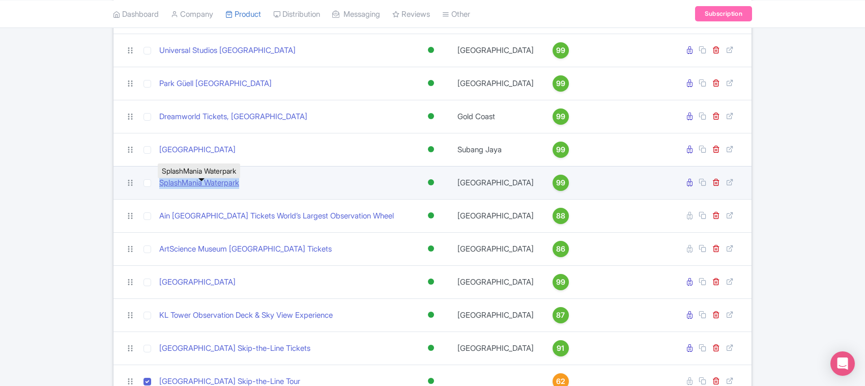
drag, startPoint x: 250, startPoint y: 187, endPoint x: 161, endPoint y: 190, distance: 89.6
click at [161, 189] on div "SplashMania Waterpark" at bounding box center [282, 183] width 247 height 12
